Goal: Task Accomplishment & Management: Use online tool/utility

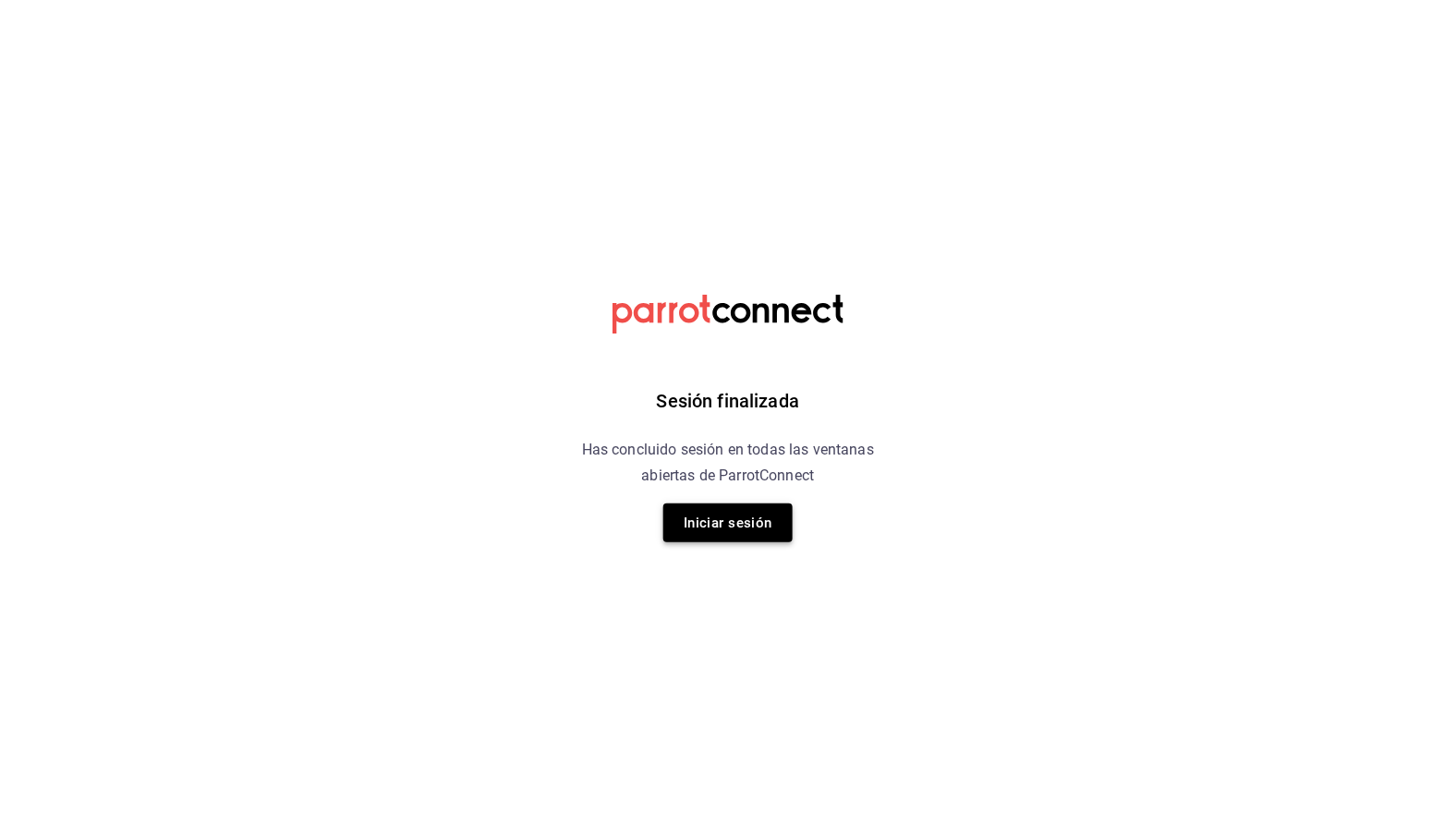
click at [711, 527] on button "Iniciar sesión" at bounding box center [728, 523] width 129 height 39
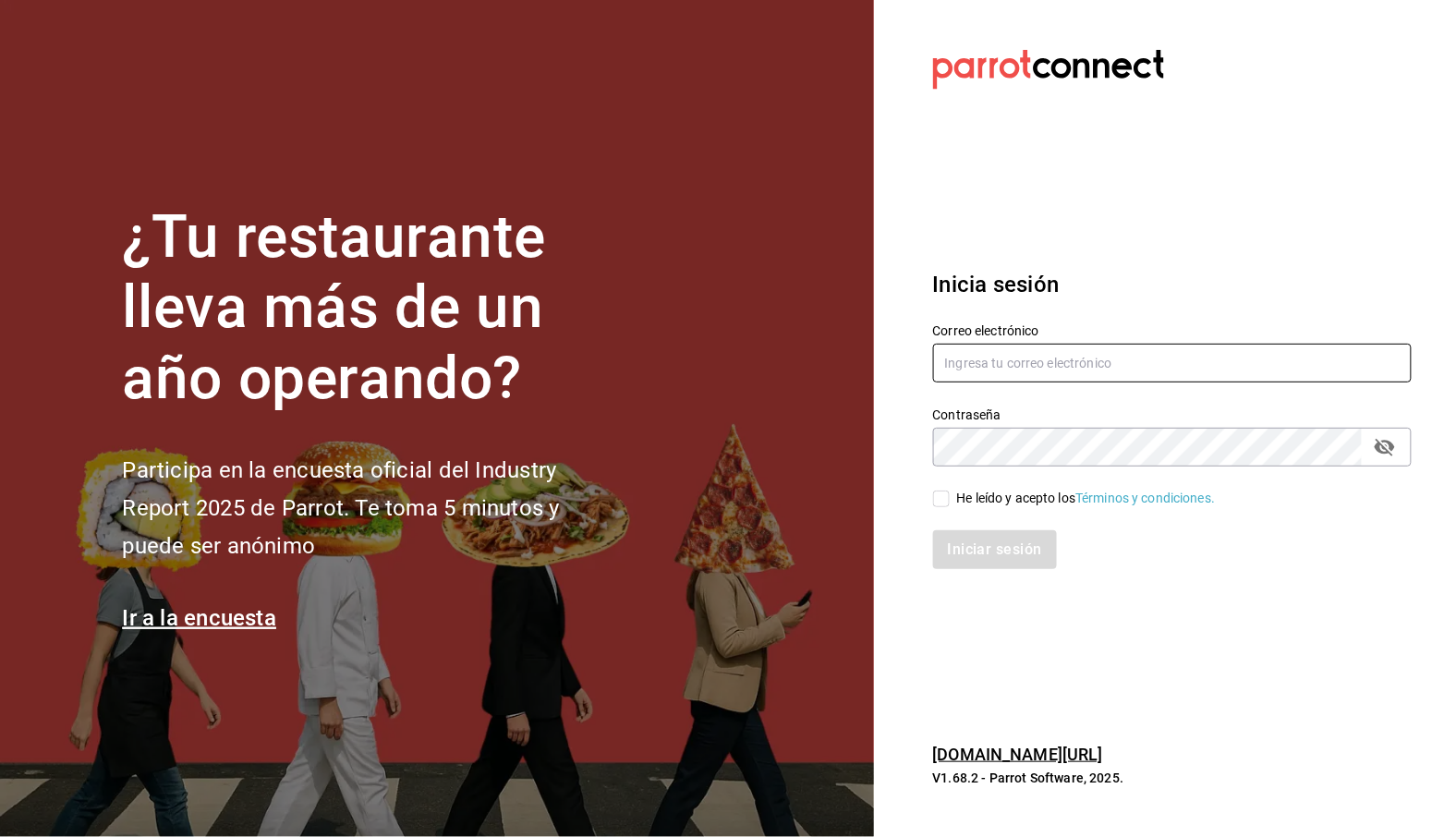
type input "[EMAIL_ADDRESS][DOMAIN_NAME]"
click at [999, 499] on div "He leído y acepto los Términos y condiciones." at bounding box center [1086, 498] width 259 height 19
click at [950, 499] on input "He leído y acepto los Términos y condiciones." at bounding box center [941, 499] width 17 height 17
checkbox input "true"
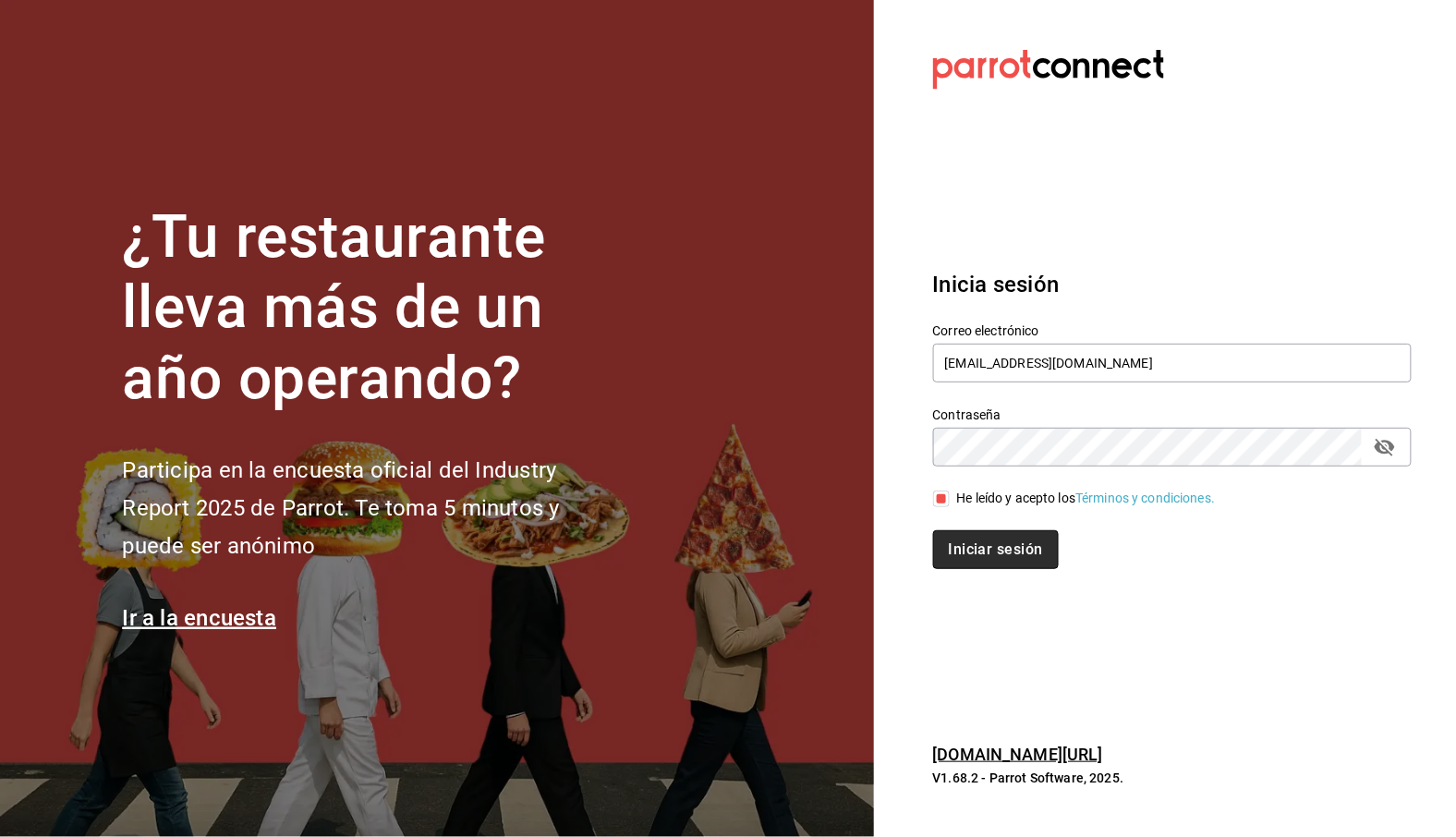
click at [1001, 547] on button "Iniciar sesión" at bounding box center [996, 550] width 126 height 39
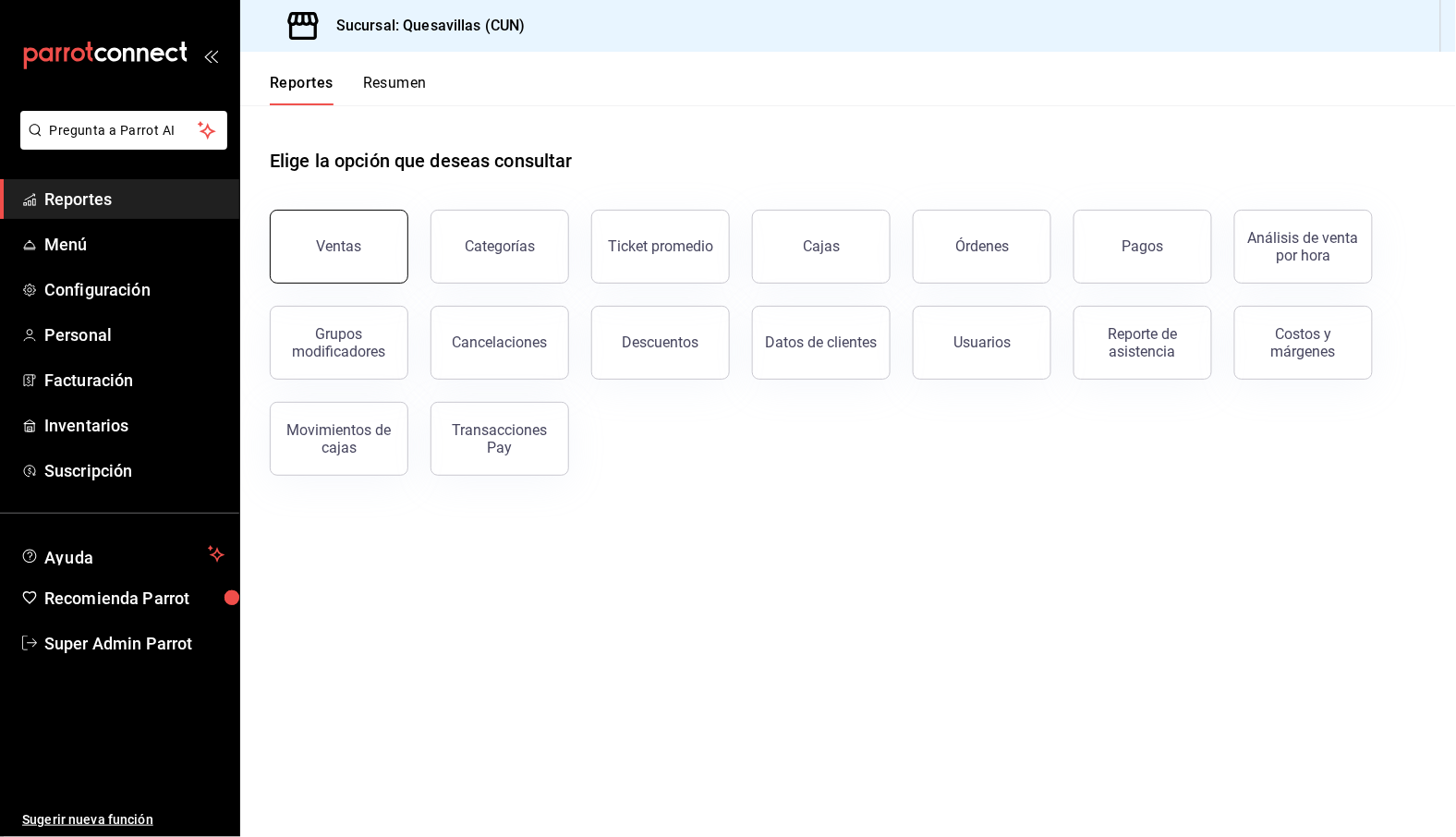
click at [300, 244] on button "Ventas" at bounding box center [339, 247] width 139 height 74
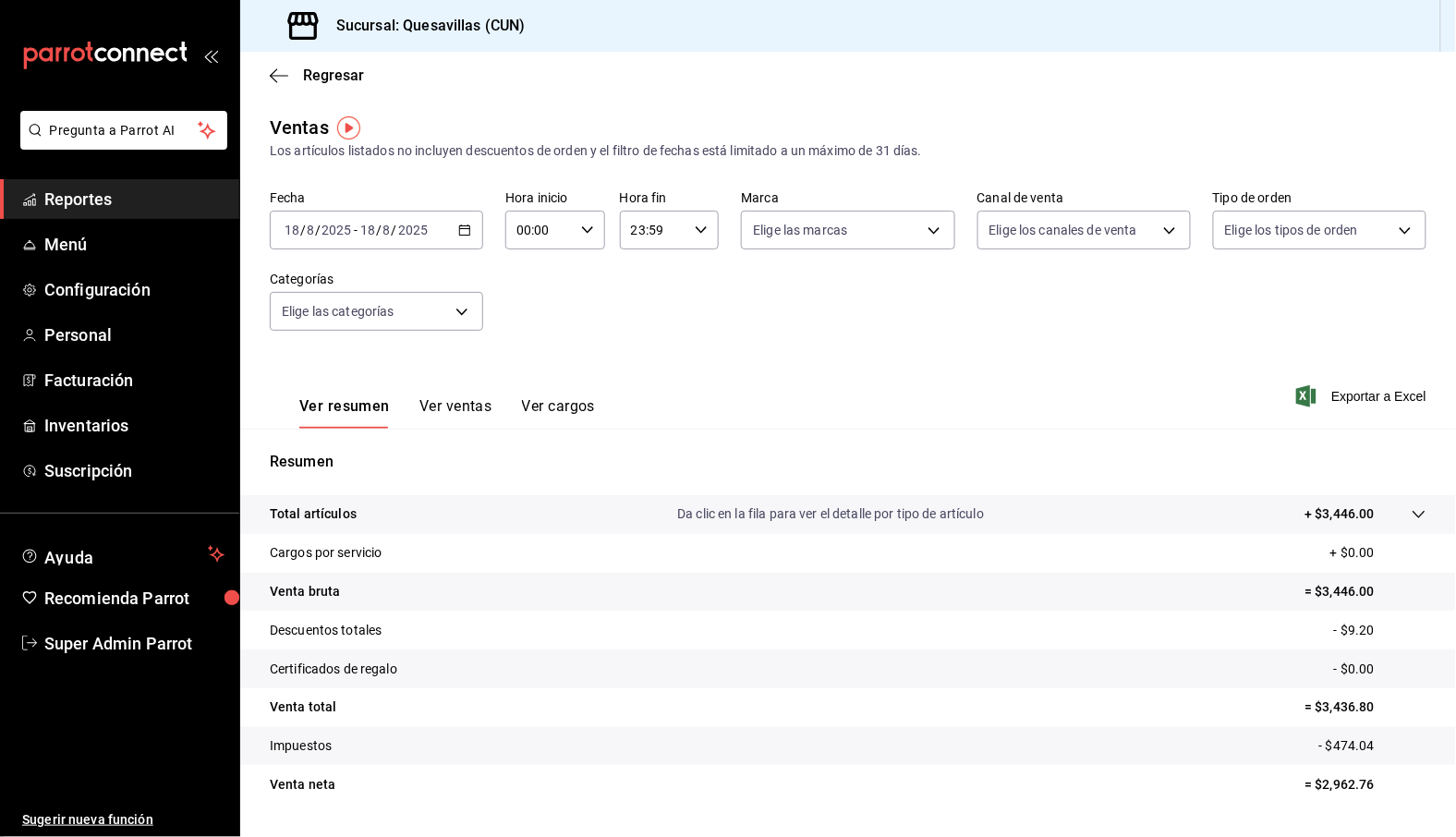
click at [483, 326] on div "Fecha 2025-08-18 18 / 8 / 2025 - 2025-08-18 18 / 8 / 2025 Hora inicio 00:00 Hor…" at bounding box center [848, 272] width 1157 height 163
click at [274, 63] on div "Regresar" at bounding box center [848, 75] width 1216 height 47
click at [274, 71] on icon "button" at bounding box center [279, 76] width 18 height 17
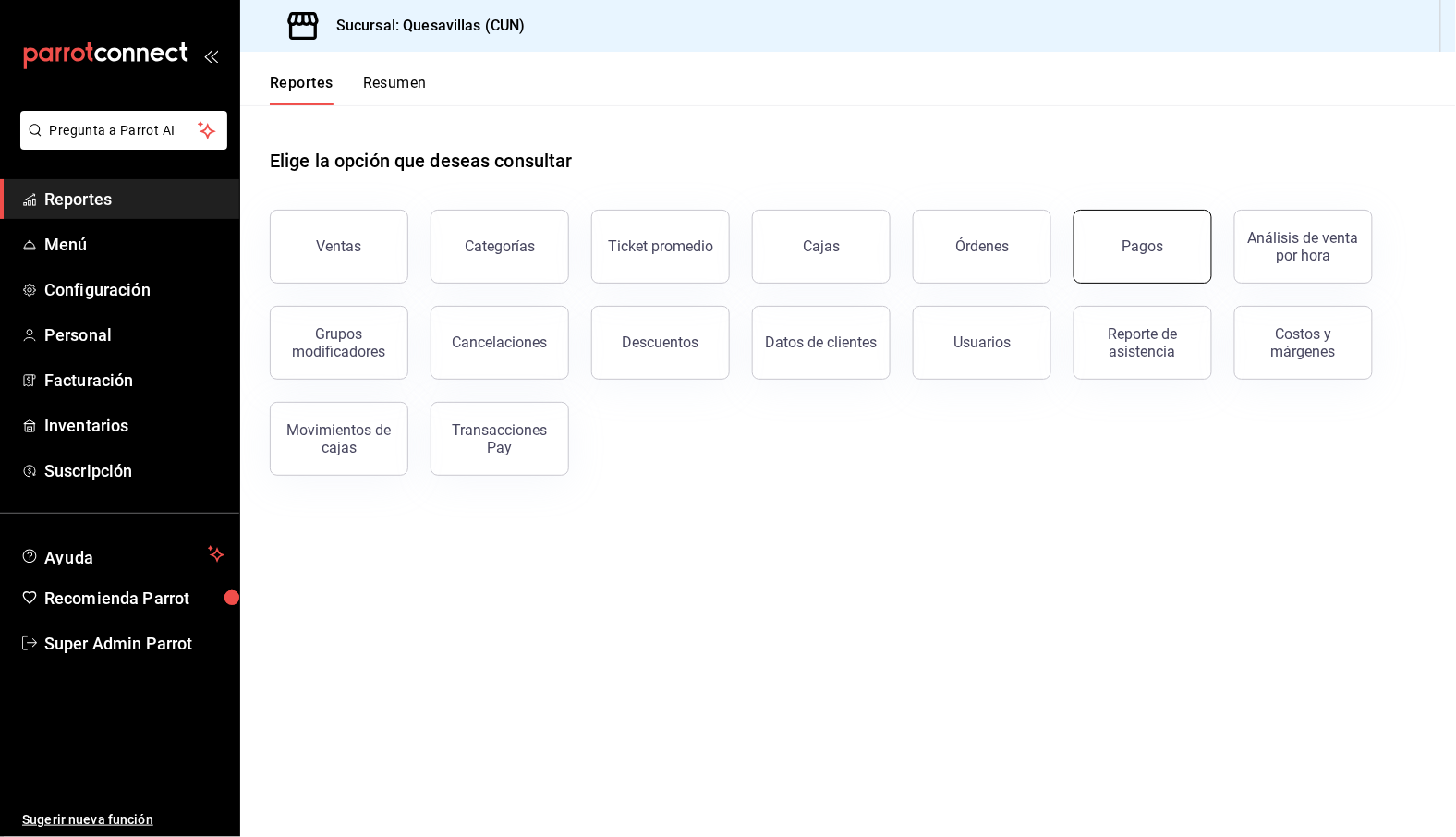
click at [1138, 232] on button "Pagos" at bounding box center [1143, 247] width 139 height 74
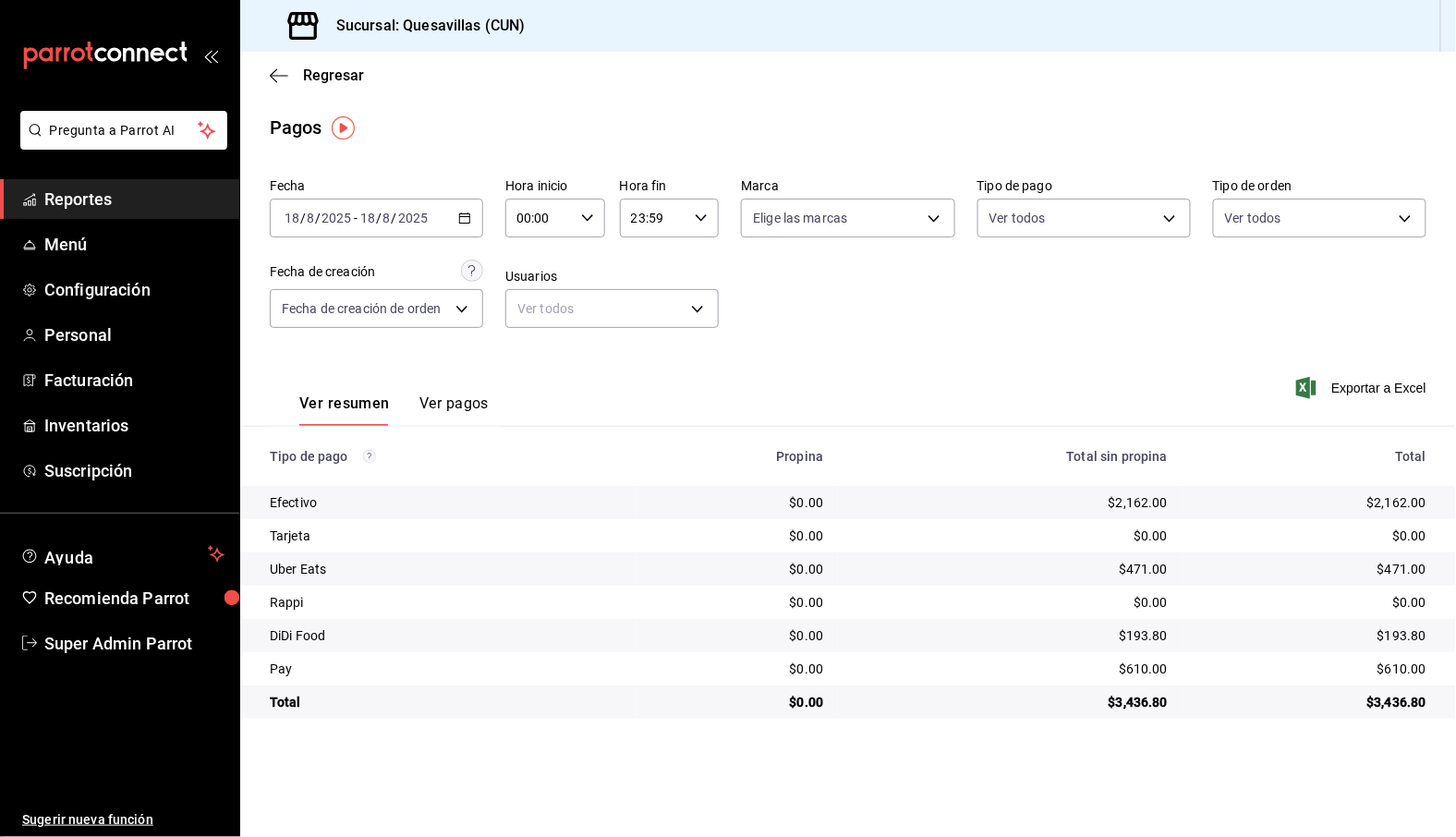
click at [419, 209] on div "2025-08-18 18 / 8 / 2025 - 2025-08-18 18 / 8 / 2025" at bounding box center [376, 218] width 213 height 39
click at [442, 232] on div "2025-08-18 18 / 8 / 2025 - 2025-08-18 18 / 8 / 2025" at bounding box center [376, 218] width 213 height 39
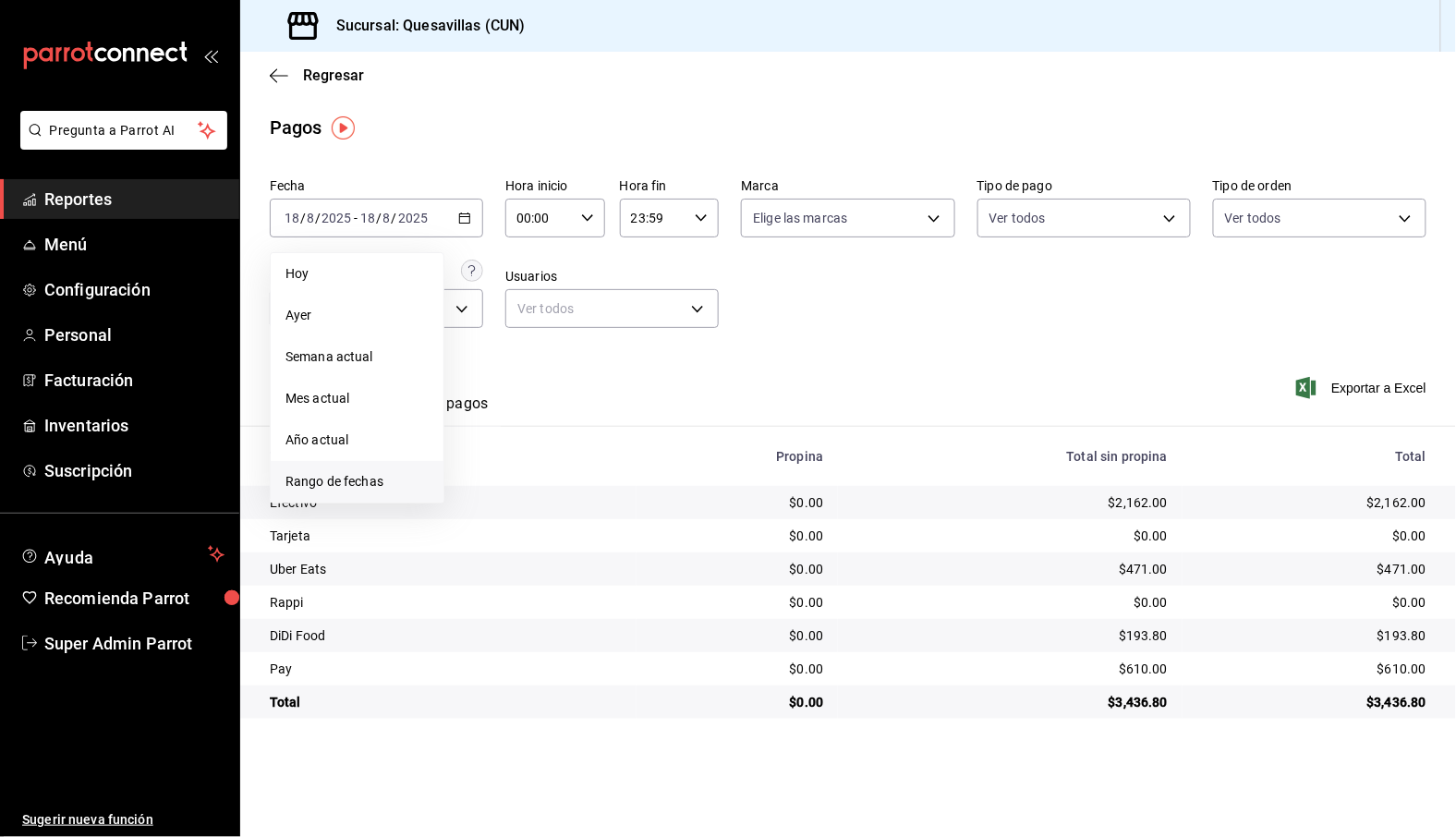
click at [353, 481] on span "Rango de fechas" at bounding box center [357, 481] width 143 height 19
click at [485, 425] on abbr "11" at bounding box center [482, 422] width 12 height 13
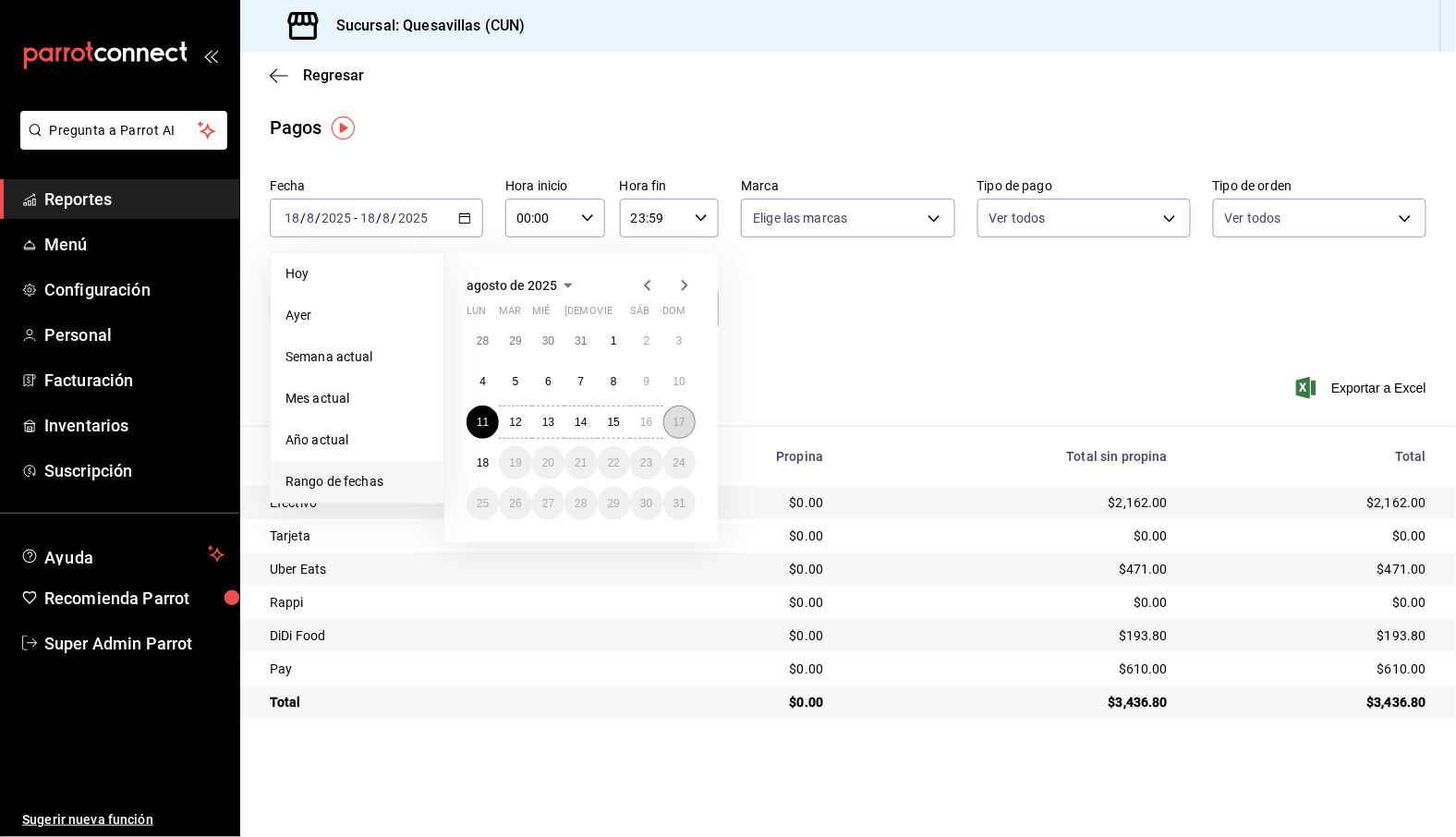
click at [682, 429] on button "17" at bounding box center [679, 422] width 32 height 33
